Goal: Information Seeking & Learning: Check status

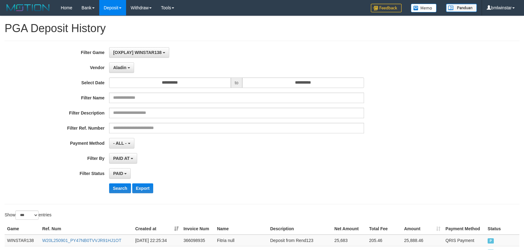
select select "**********"
select select "*"
select select "***"
click at [128, 184] on button "Search" at bounding box center [120, 188] width 22 height 10
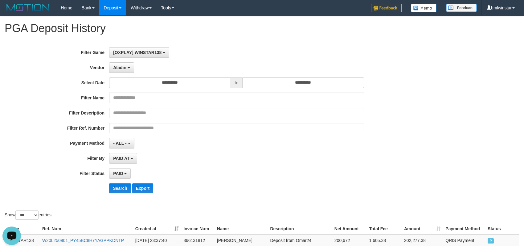
drag, startPoint x: 221, startPoint y: 170, endPoint x: 72, endPoint y: 25, distance: 207.9
click at [220, 170] on div "PAID SELECT ALL - ALL - SELECT STATUS PENDING/UNPAID PAID CANCELED EXPIRED" at bounding box center [236, 173] width 255 height 10
click at [119, 187] on button "Search" at bounding box center [120, 188] width 22 height 10
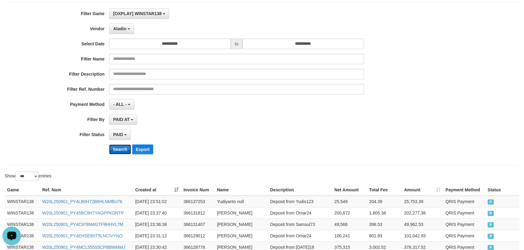
scroll to position [91, 0]
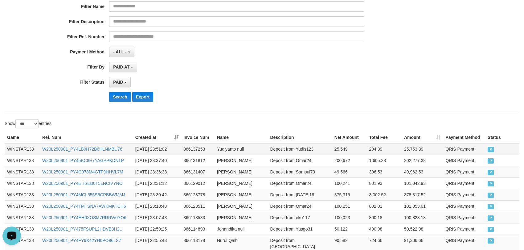
click at [25, 147] on td "WINSTAR138" at bounding box center [22, 149] width 35 height 12
drag, startPoint x: 25, startPoint y: 147, endPoint x: 143, endPoint y: 172, distance: 120.6
click at [25, 147] on td "WINSTAR138" at bounding box center [22, 149] width 35 height 12
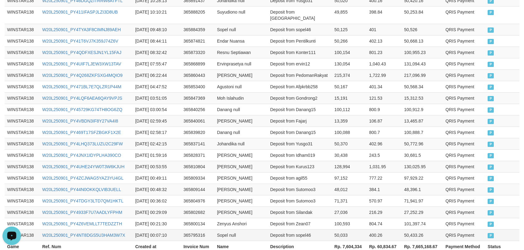
scroll to position [858, 0]
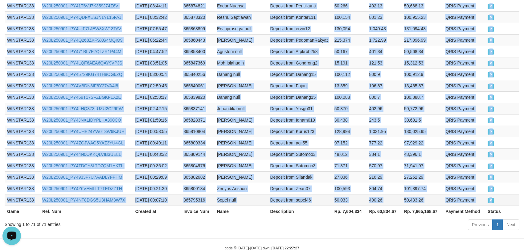
click at [490, 198] on span "P" at bounding box center [491, 200] width 6 height 5
copy tbody "WINSTAR138 W20L250901_PY4LB0H72B6HLNMBU76 [DATE] 23:51:02 366137253 Yudiyanto n…"
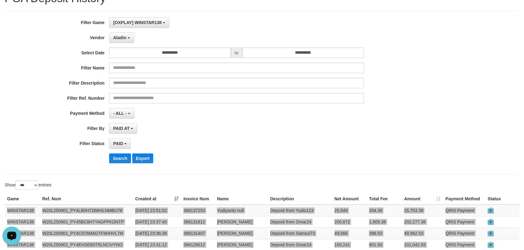
scroll to position [0, 0]
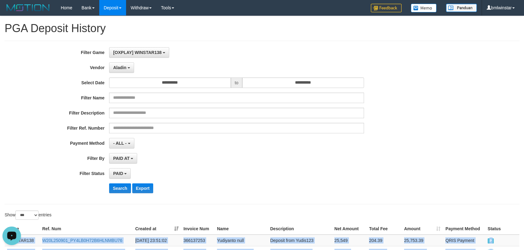
click at [127, 60] on div "**********" at bounding box center [218, 122] width 437 height 151
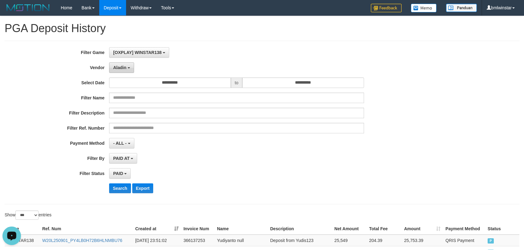
click at [123, 67] on span "Aladin" at bounding box center [119, 67] width 13 height 5
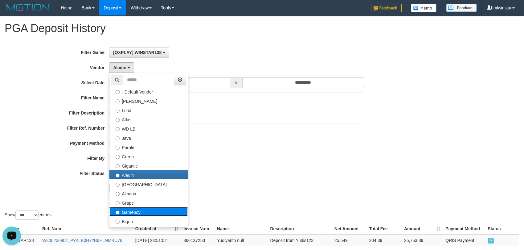
click at [144, 214] on label "Gameboy" at bounding box center [149, 211] width 78 height 9
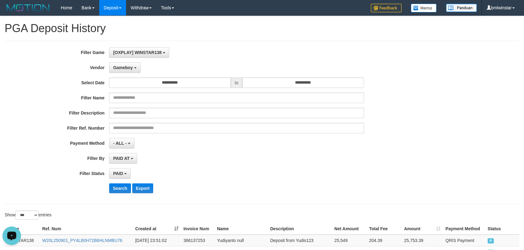
click at [115, 187] on button "Search" at bounding box center [120, 188] width 22 height 10
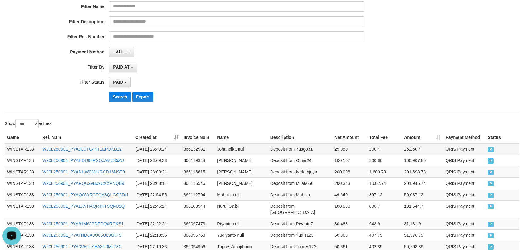
click at [25, 148] on td "WINSTAR138" at bounding box center [22, 149] width 35 height 12
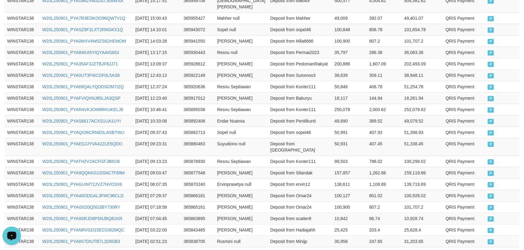
scroll to position [732, 0]
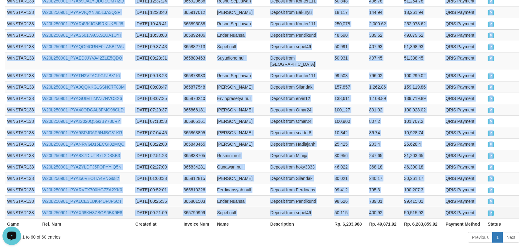
click at [501, 207] on td "P" at bounding box center [503, 212] width 34 height 11
copy tbody "WINSTAR138 W20L250901_PYAJC0TG44TLEPOKB22 [DATE] 23:40:24 366132931 Johandika n…"
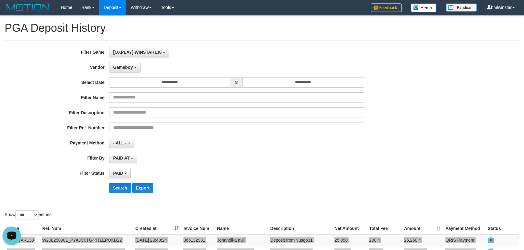
scroll to position [0, 0]
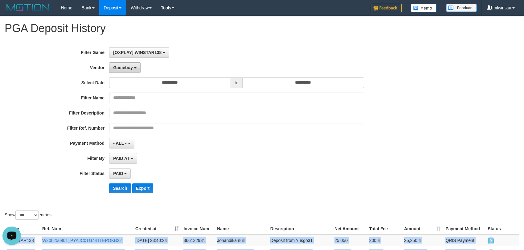
click at [123, 71] on button "Gameboy" at bounding box center [124, 67] width 31 height 10
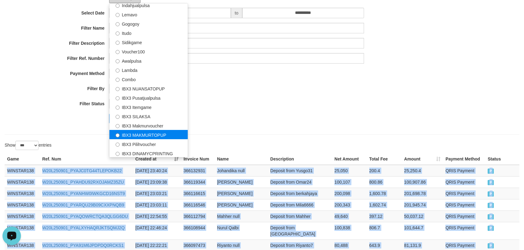
scroll to position [137, 0]
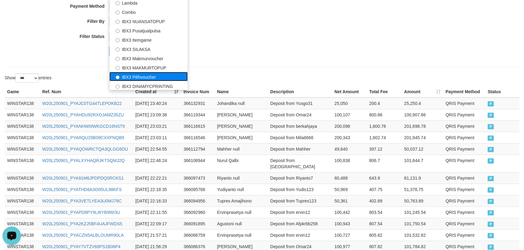
click at [143, 76] on label "IBX3 Pilihvoucher" at bounding box center [149, 76] width 78 height 9
select select "**********"
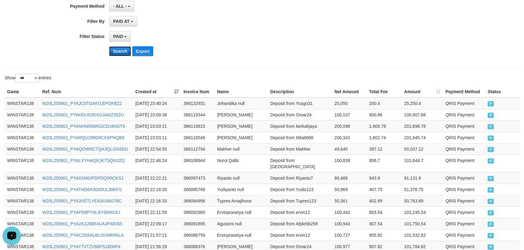
click at [119, 50] on button "Search" at bounding box center [120, 51] width 22 height 10
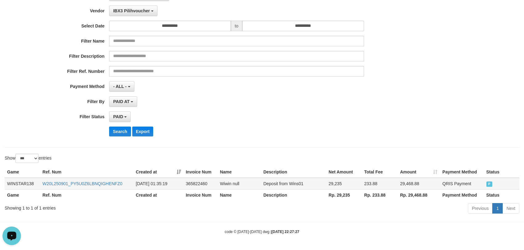
click at [23, 180] on td "WINSTAR138" at bounding box center [22, 184] width 35 height 12
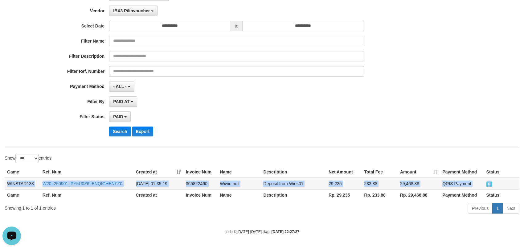
click at [492, 185] on span "P" at bounding box center [490, 183] width 6 height 5
copy tr "WINSTAR138 W20L250901_PY5U0Z6LBNQIGHENFZ0 [DATE] 01:35:19 365822460 Wiwin null …"
